Goal: Task Accomplishment & Management: Use online tool/utility

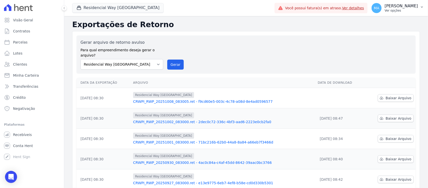
click at [385, 10] on p "Ver opções" at bounding box center [401, 11] width 33 height 4
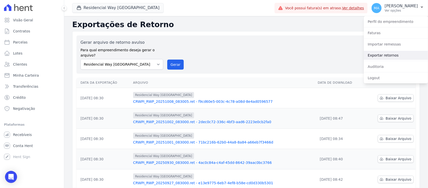
click at [375, 56] on link "Exportar retornos" at bounding box center [396, 55] width 64 height 9
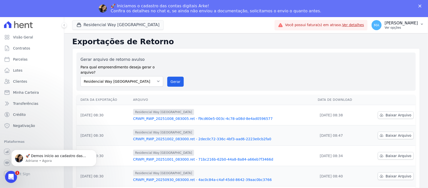
click at [385, 27] on p "Ver opções" at bounding box center [401, 28] width 33 height 4
click at [385, 28] on p "Ver opções" at bounding box center [401, 28] width 33 height 4
click at [421, 4] on div "🚀 Iniciamos o cadastro das contas digitais Arke! Confira os detalhes no chat e,…" at bounding box center [214, 8] width 428 height 13
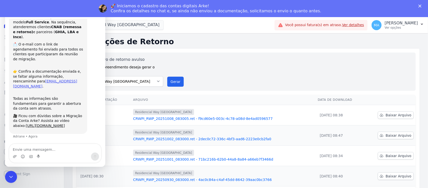
scroll to position [25, 0]
click at [9, 175] on icon "Encerramento do Messenger da Intercom" at bounding box center [10, 176] width 6 height 6
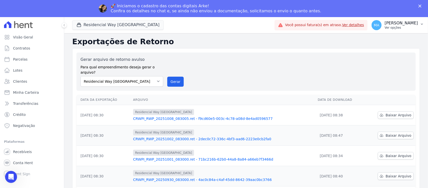
click at [385, 28] on p "Ver opções" at bounding box center [401, 28] width 33 height 4
click at [385, 29] on p "Ver opções" at bounding box center [401, 28] width 33 height 4
click at [385, 28] on p "Ver opções" at bounding box center [401, 28] width 33 height 4
click at [374, 25] on span "MA" at bounding box center [377, 25] width 6 height 4
